Goal: Transaction & Acquisition: Purchase product/service

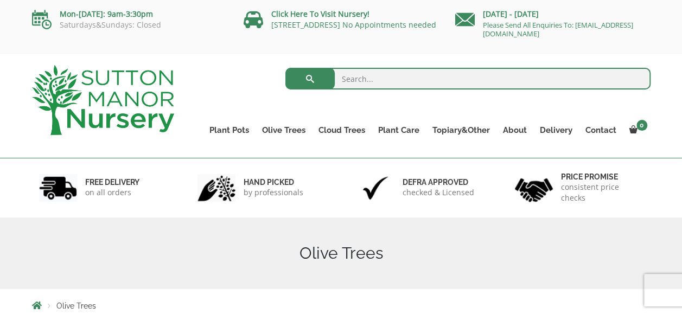
click at [365, 85] on input "search" at bounding box center [467, 79] width 365 height 22
click at [227, 96] on div "Search for:" at bounding box center [420, 81] width 460 height 33
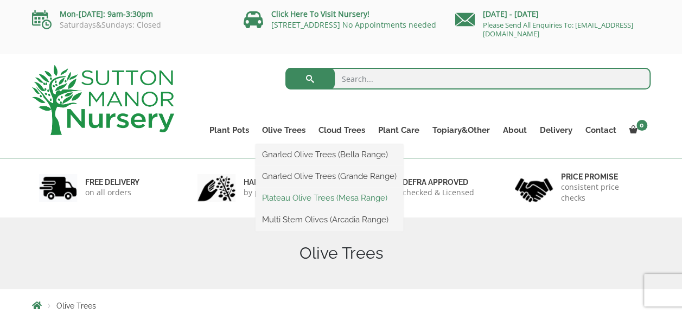
click at [293, 199] on link "Plateau Olive Trees (Mesa Range)" at bounding box center [330, 198] width 148 height 16
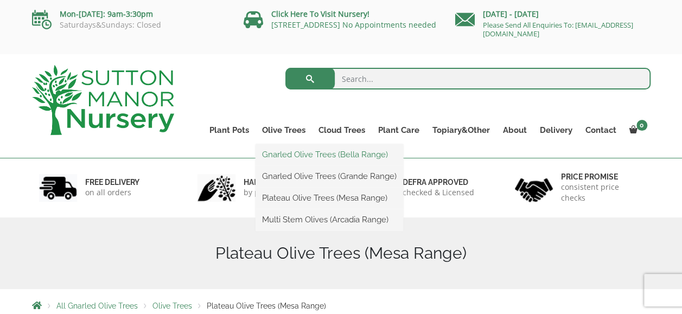
click at [297, 156] on link "Gnarled Olive Trees (Bella Range)" at bounding box center [330, 155] width 148 height 16
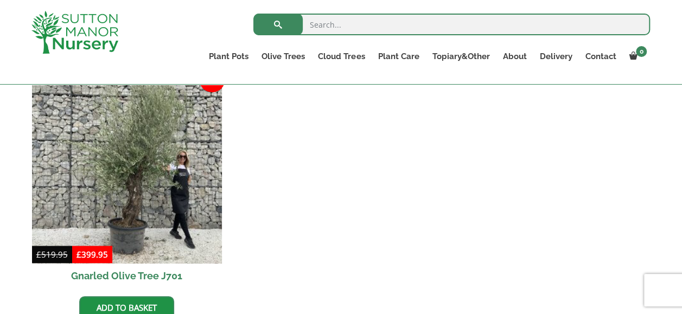
scroll to position [81, 0]
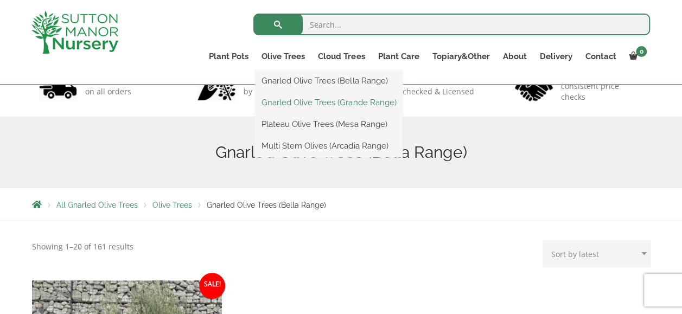
click at [288, 106] on link "Gnarled Olive Trees (Grande Range)" at bounding box center [329, 102] width 148 height 16
